Goal: Obtain resource: Download file/media

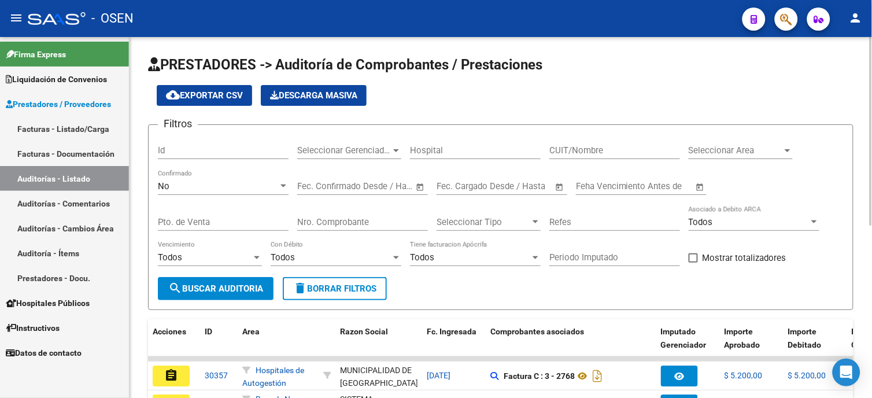
click at [271, 193] on div "No Confirmado" at bounding box center [223, 182] width 131 height 25
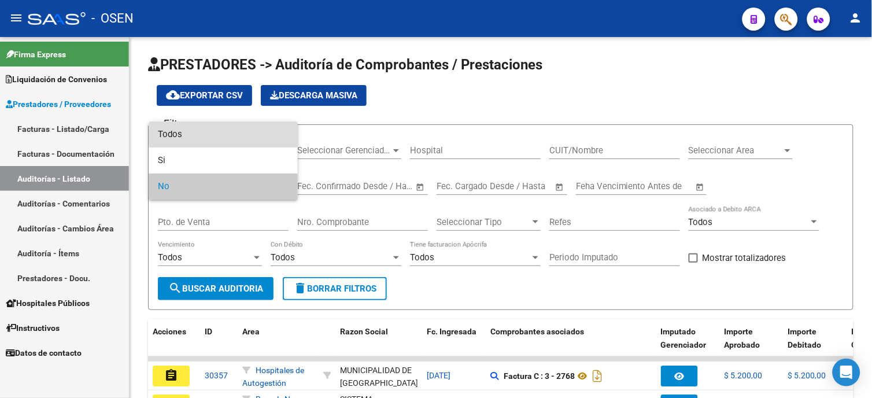
click at [243, 134] on span "Todos" at bounding box center [223, 134] width 131 height 26
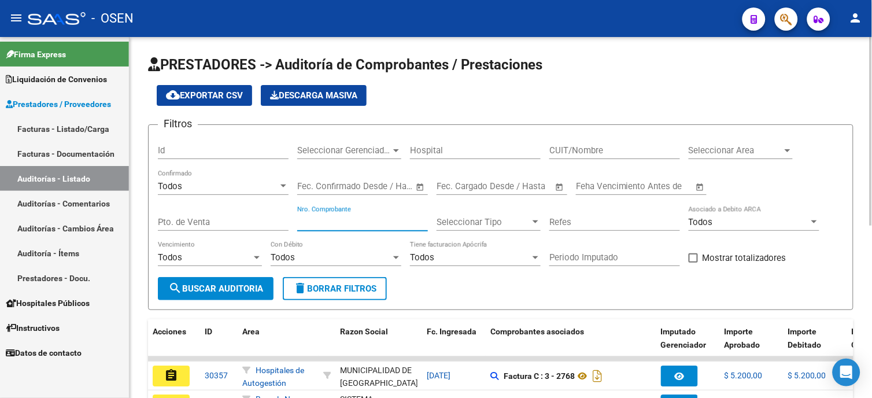
click at [326, 217] on input "Nro. Comprobante" at bounding box center [362, 222] width 131 height 10
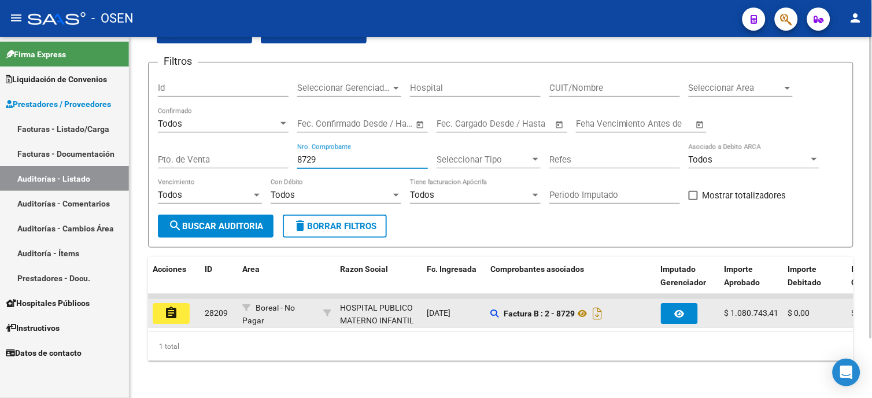
scroll to position [72, 0]
type input "8729"
click at [171, 306] on mat-icon "assignment" at bounding box center [171, 313] width 14 height 14
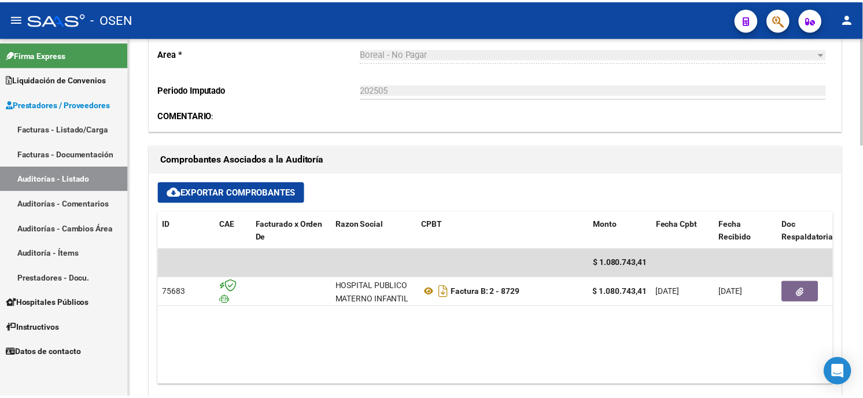
scroll to position [385, 0]
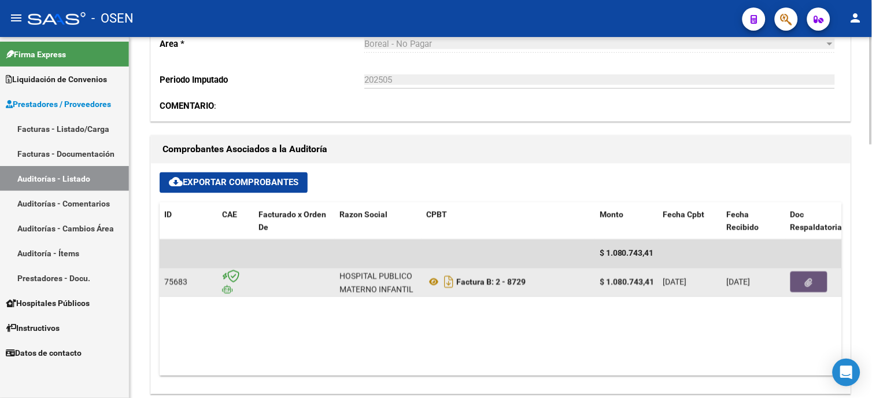
click at [812, 286] on icon "button" at bounding box center [809, 283] width 8 height 9
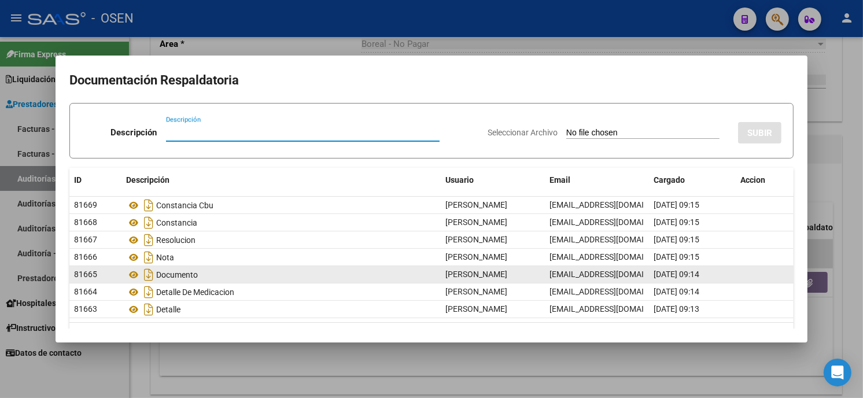
scroll to position [31, 0]
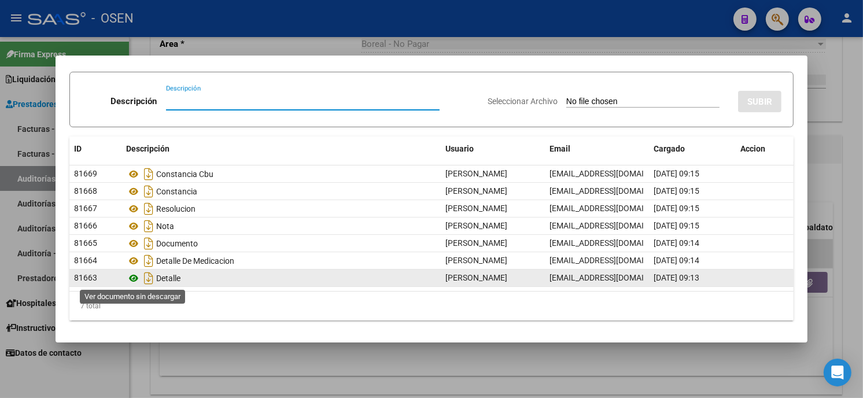
click at [135, 274] on icon at bounding box center [133, 278] width 15 height 14
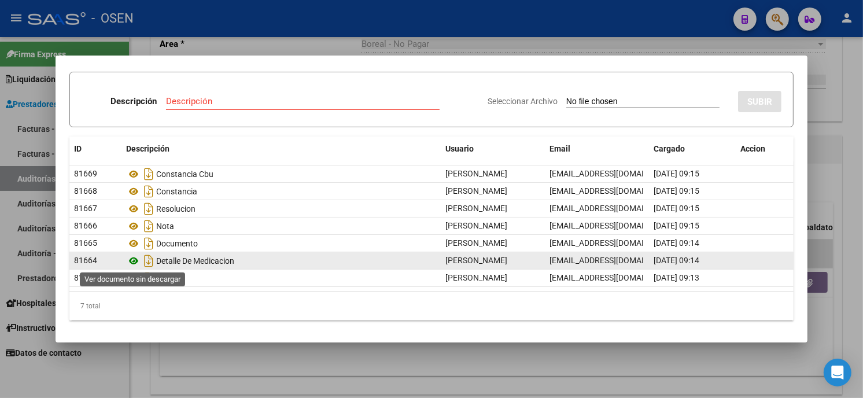
click at [131, 260] on icon at bounding box center [133, 261] width 15 height 14
